Goal: Transaction & Acquisition: Purchase product/service

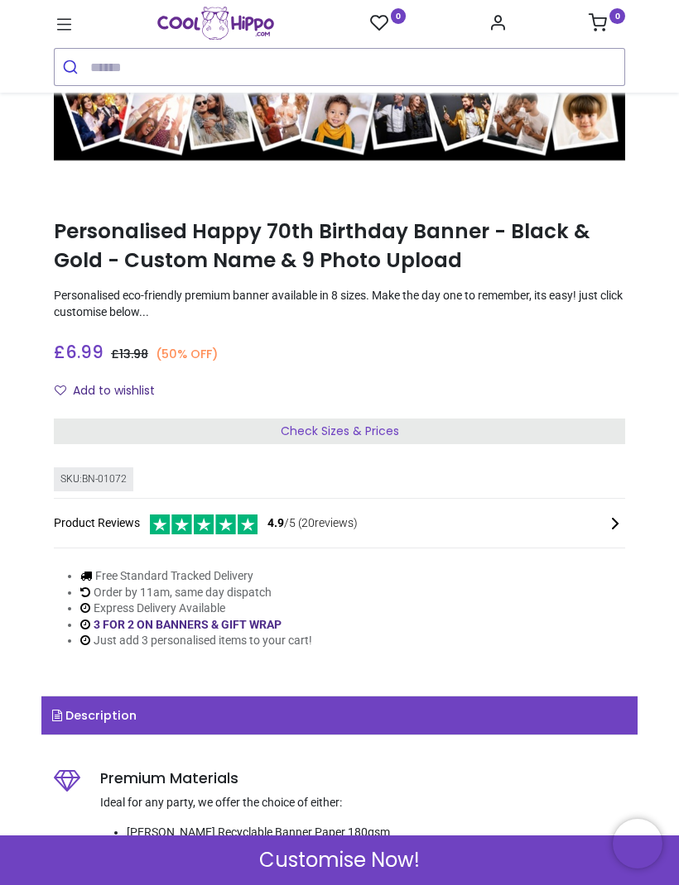
scroll to position [153, 0]
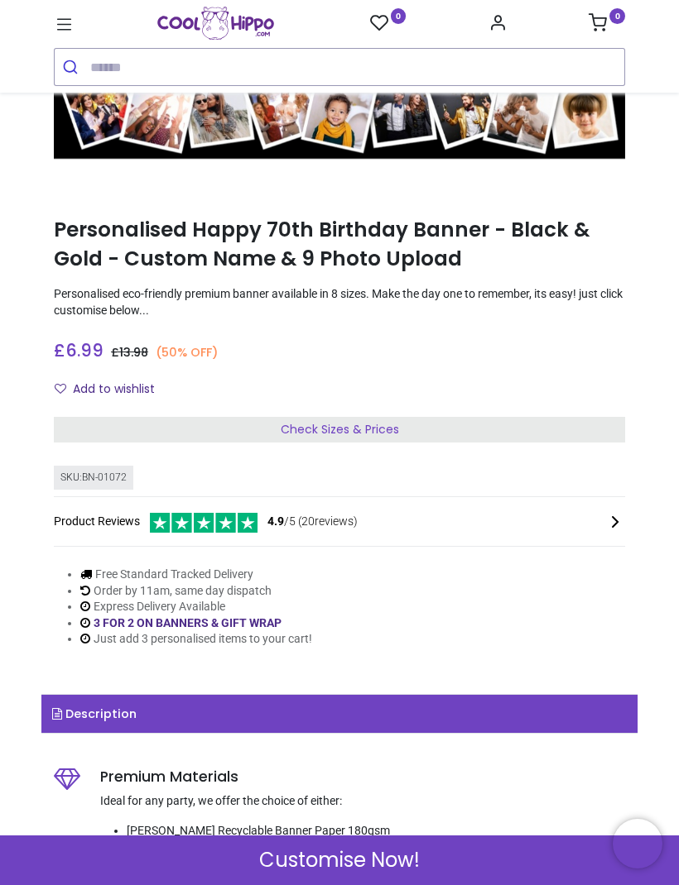
click at [511, 422] on div "Check Sizes & Prices" at bounding box center [339, 430] width 571 height 26
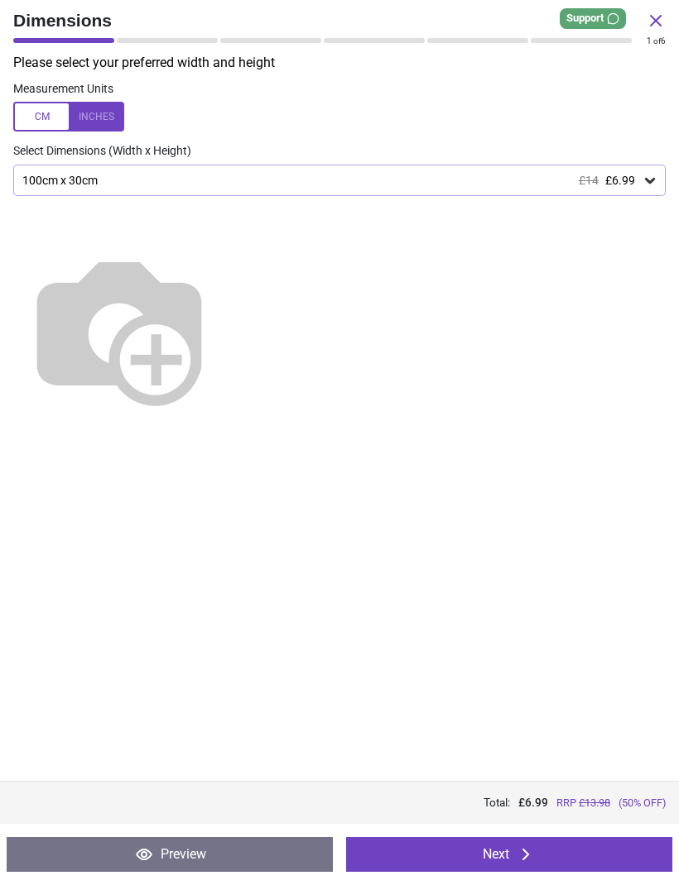
click at [225, 298] on img at bounding box center [119, 329] width 212 height 212
click at [225, 263] on img at bounding box center [119, 329] width 212 height 212
click at [655, 178] on icon at bounding box center [649, 180] width 17 height 17
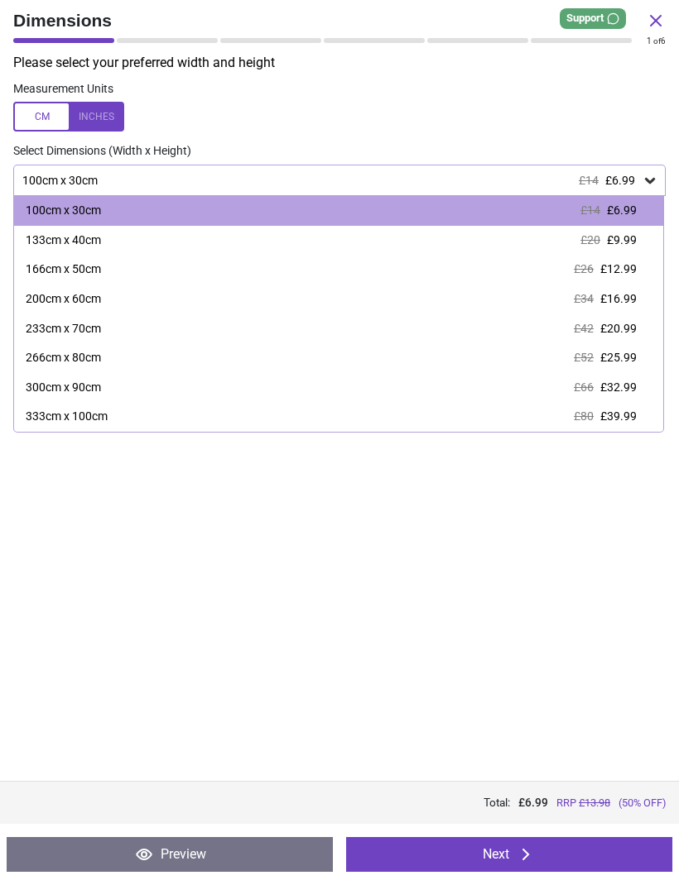
click at [626, 307] on div "200cm x 60cm £34 £16.99" at bounding box center [338, 300] width 649 height 30
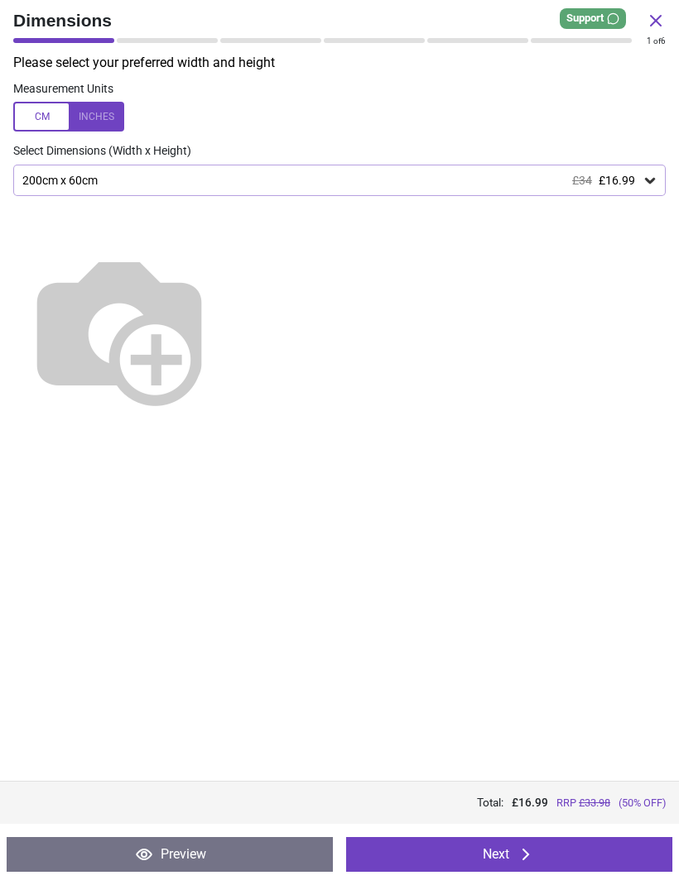
click at [505, 842] on button "Next" at bounding box center [509, 854] width 326 height 35
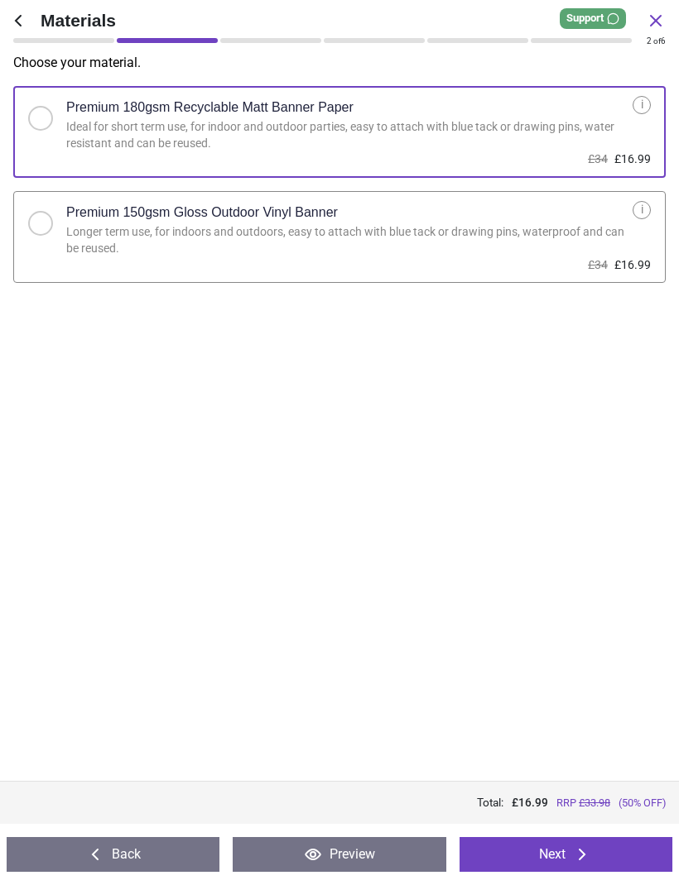
click at [639, 119] on label "Premium 180gsm Recyclable Matt Banner Paper Ideal for short term use, for indoo…" at bounding box center [339, 132] width 652 height 92
click at [586, 128] on div "Ideal for short term use, for indoor and outdoor parties, easy to attach with b…" at bounding box center [349, 135] width 566 height 32
click at [244, 138] on div "Ideal for short term use, for indoor and outdoor parties, easy to attach with b…" at bounding box center [349, 135] width 566 height 32
click at [568, 852] on button "Next" at bounding box center [565, 854] width 213 height 35
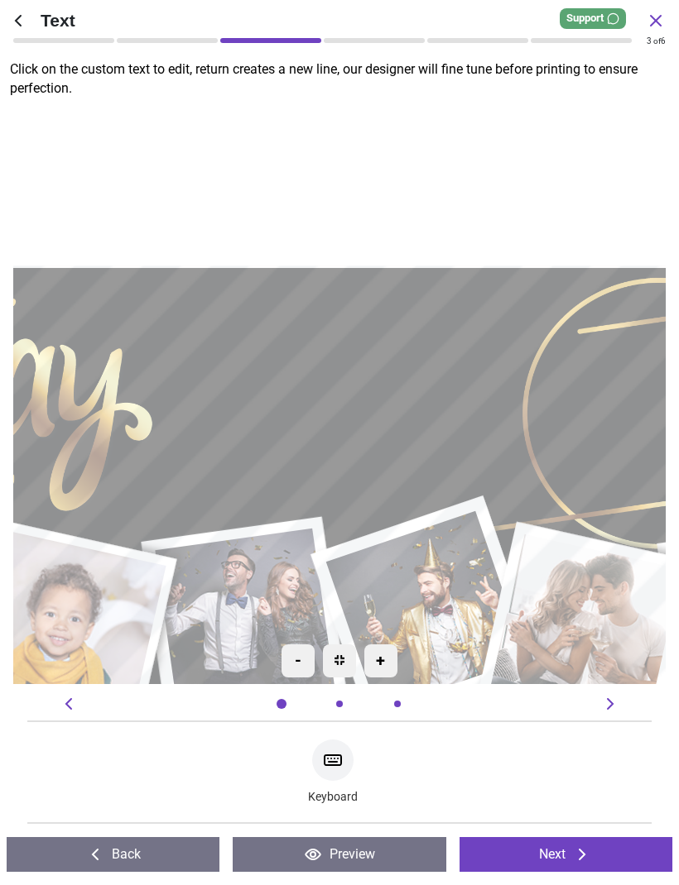
click at [381, 396] on textarea at bounding box center [339, 395] width 345 height 98
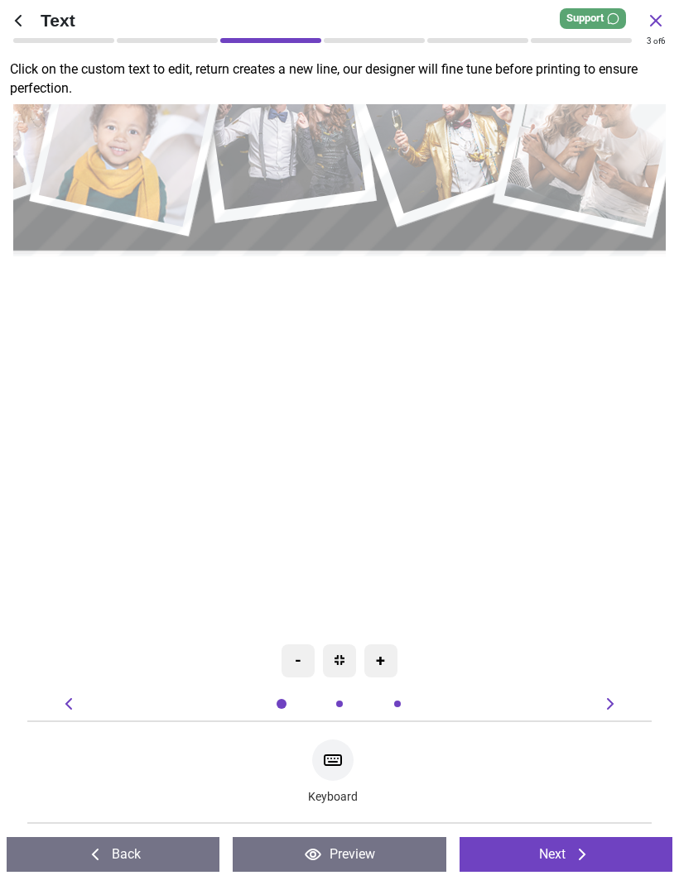
type textarea "****"
click at [546, 501] on div ".cls-1 { filter: url(#drop-shadow-2); } .cls-1, .cls-2, .cls-3, .cls-4, .cls-5,…" at bounding box center [127, 36] width 1459 height 1300
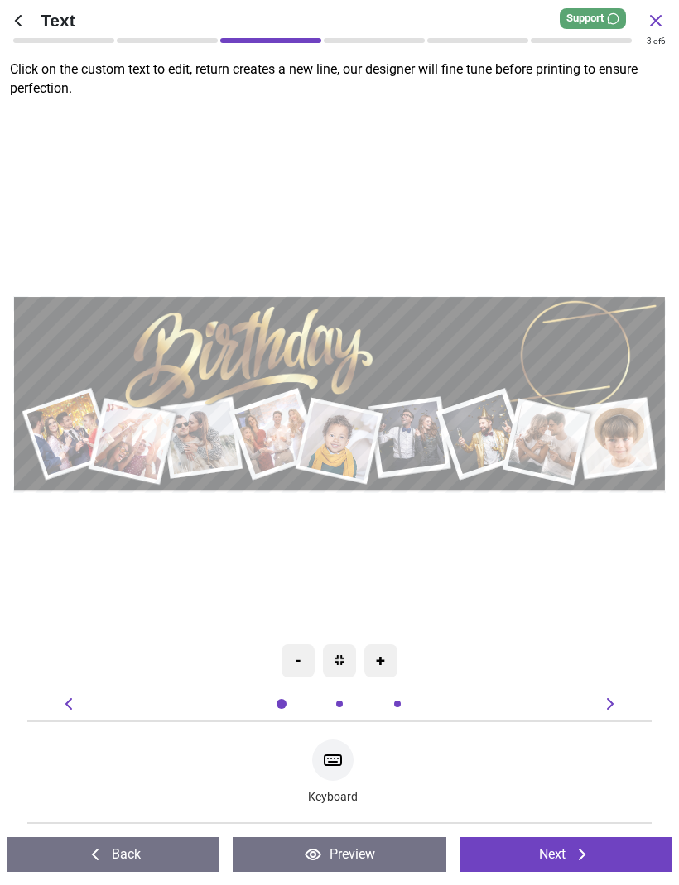
click at [586, 856] on icon at bounding box center [582, 855] width 20 height 20
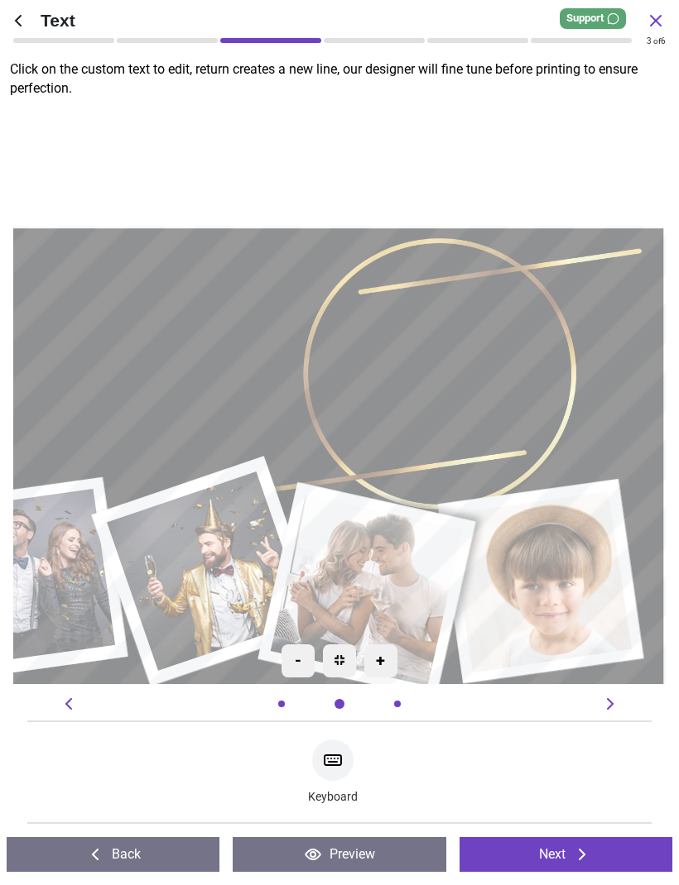
click at [563, 845] on button "Next" at bounding box center [565, 854] width 213 height 35
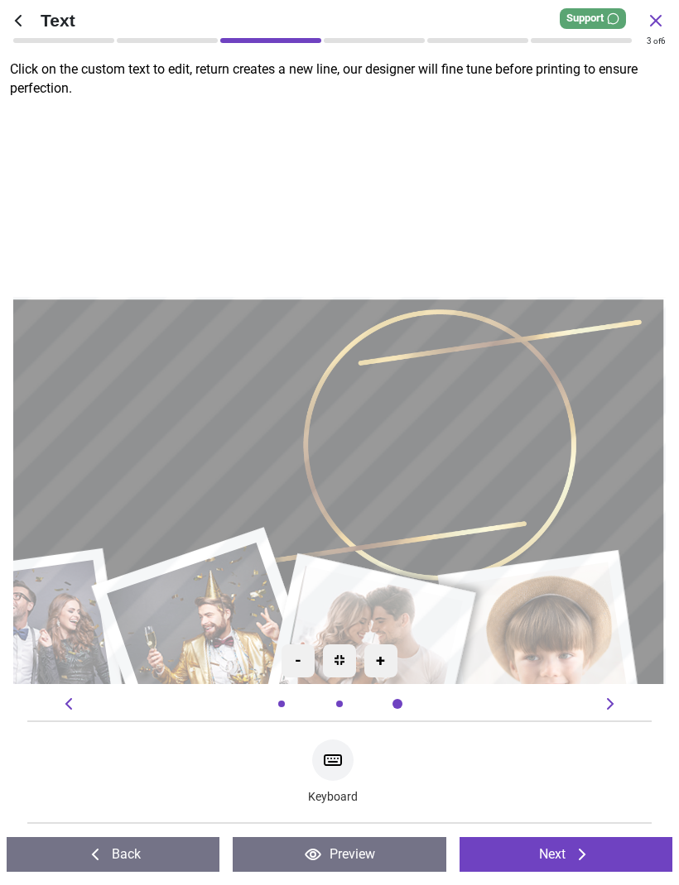
click at [555, 837] on button "Next" at bounding box center [565, 854] width 213 height 35
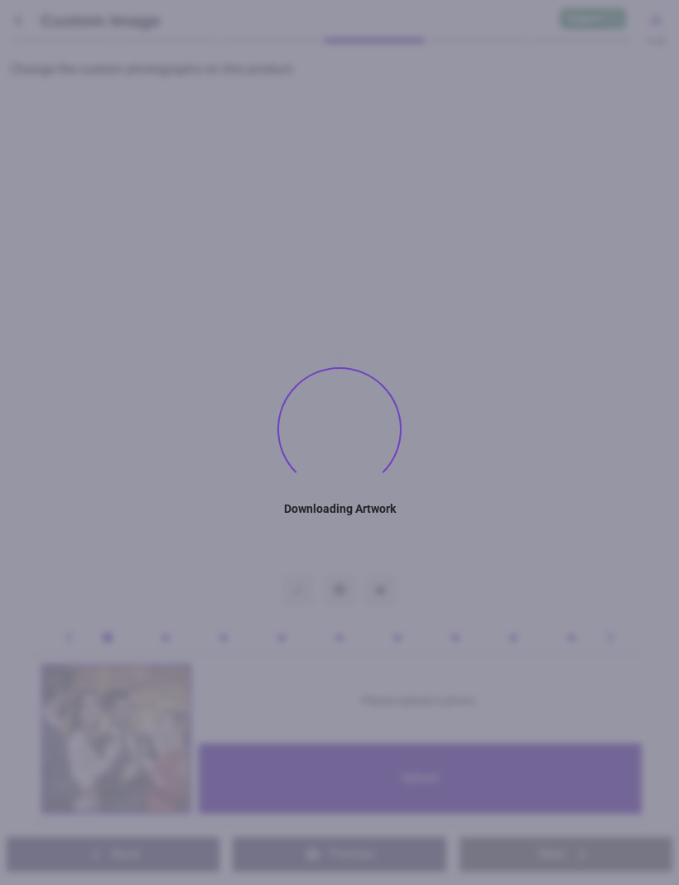
type textarea "****"
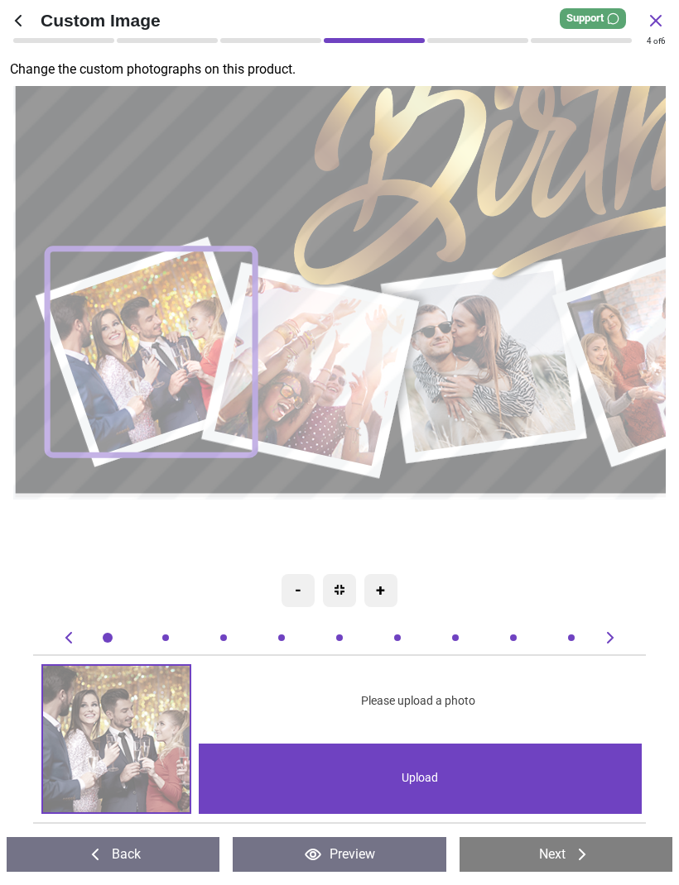
click at [434, 760] on div "Upload" at bounding box center [420, 779] width 442 height 70
